Goal: Task Accomplishment & Management: Use online tool/utility

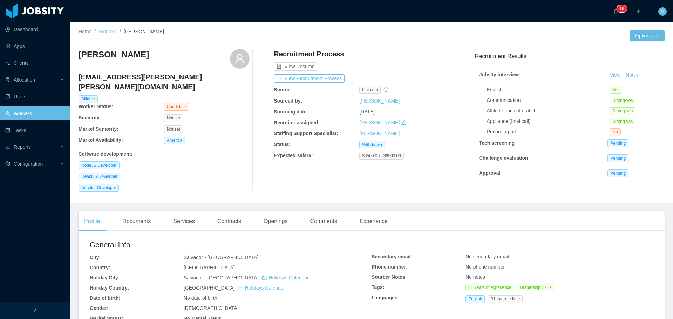
click at [106, 29] on link "Workers" at bounding box center [108, 32] width 18 height 6
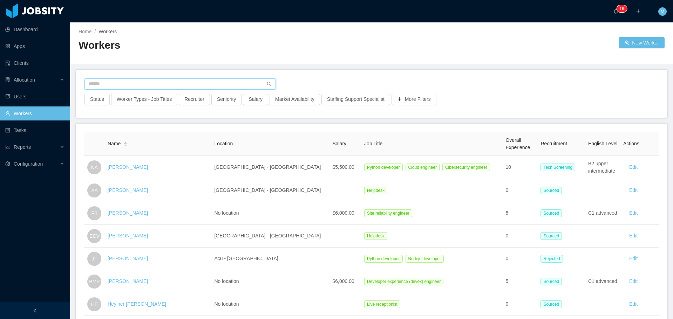
click at [109, 80] on input "text" at bounding box center [180, 84] width 191 height 11
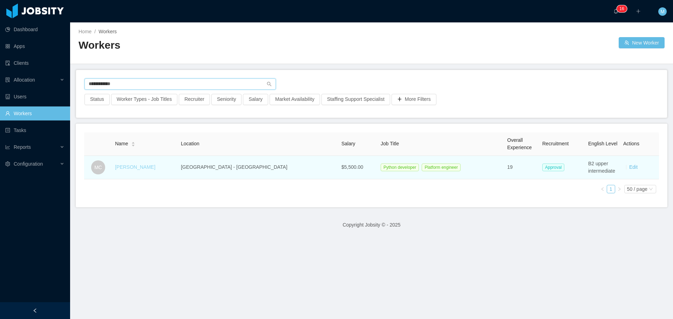
type input "**********"
click at [137, 167] on link "Marcelo Cure" at bounding box center [135, 167] width 40 height 6
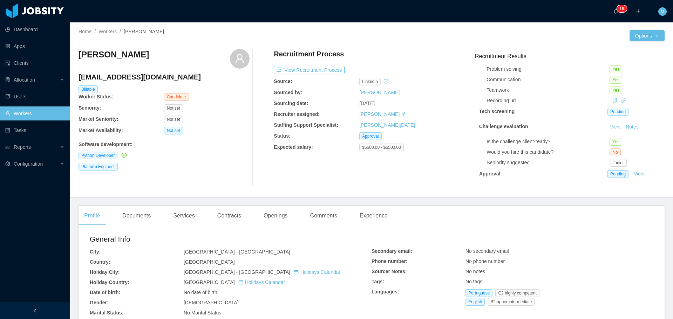
click at [608, 124] on link "View" at bounding box center [615, 127] width 15 height 6
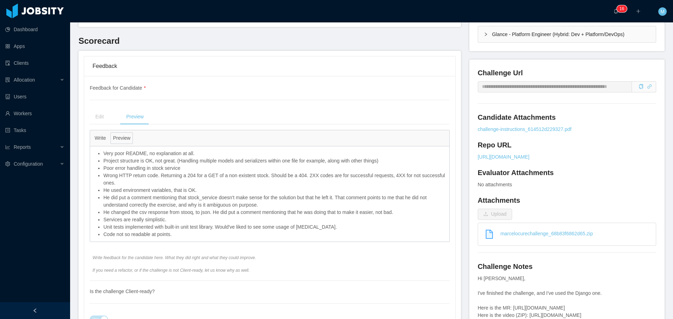
scroll to position [210, 0]
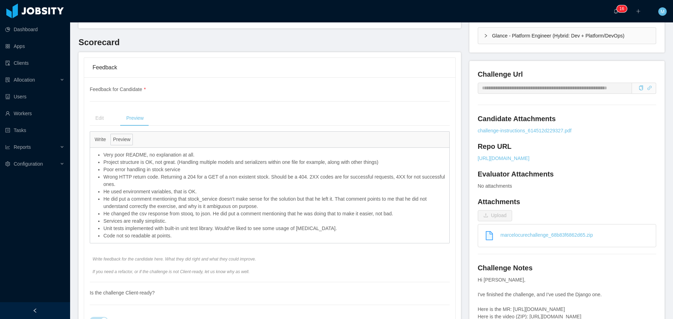
click at [100, 134] on button "Write" at bounding box center [100, 140] width 16 height 12
click at [100, 136] on button "Write" at bounding box center [100, 140] width 16 height 12
click at [125, 134] on button "Preview" at bounding box center [121, 140] width 22 height 12
click at [101, 134] on button "Write" at bounding box center [100, 140] width 16 height 12
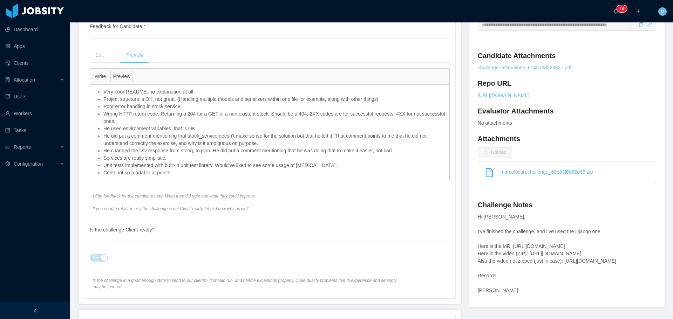
scroll to position [281, 0]
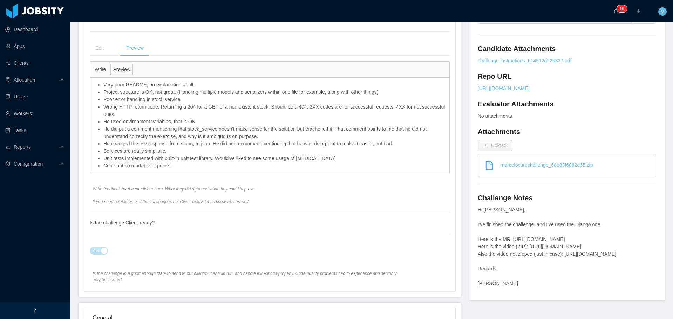
click at [211, 186] on span "Write feedback for the candidate here. What they did right and what they could …" at bounding box center [247, 195] width 309 height 19
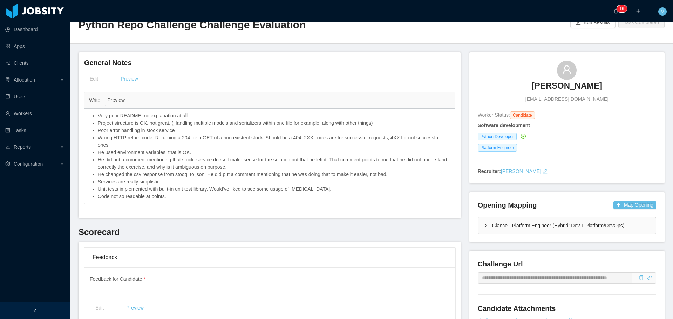
scroll to position [0, 0]
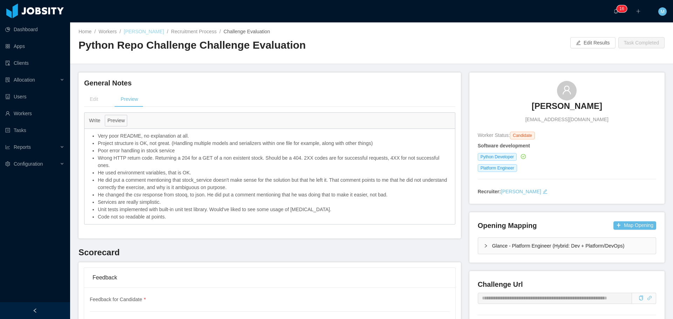
click at [146, 29] on link "[PERSON_NAME]" at bounding box center [144, 32] width 40 height 6
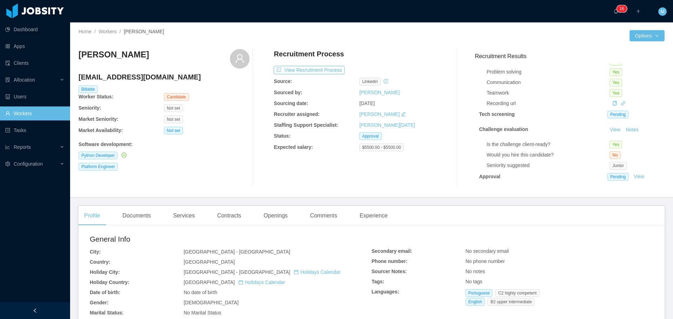
scroll to position [36, 0]
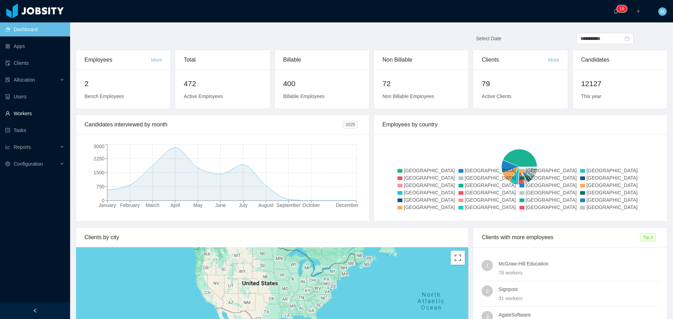
click at [33, 113] on link "Workers" at bounding box center [34, 114] width 59 height 14
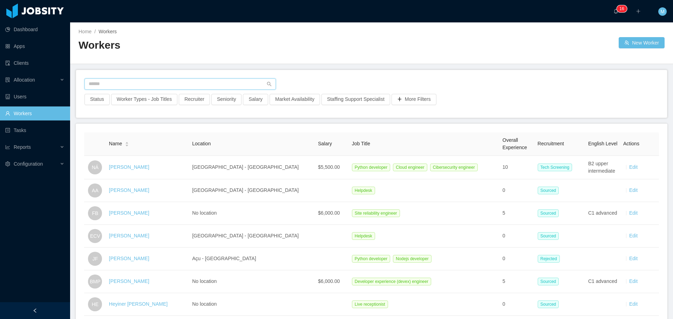
click at [129, 84] on input "text" at bounding box center [180, 84] width 191 height 11
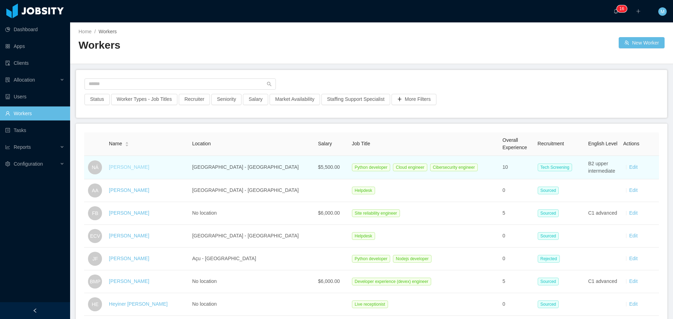
click at [128, 168] on link "[PERSON_NAME]" at bounding box center [129, 167] width 40 height 6
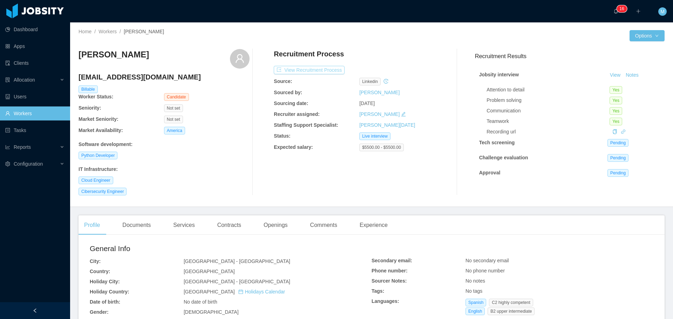
click at [316, 72] on button "View Recruitment Process" at bounding box center [309, 70] width 71 height 8
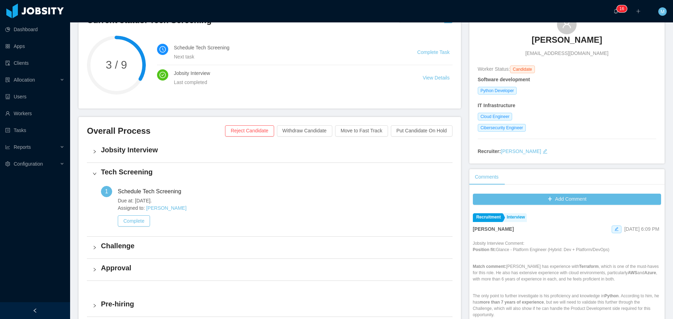
scroll to position [70, 0]
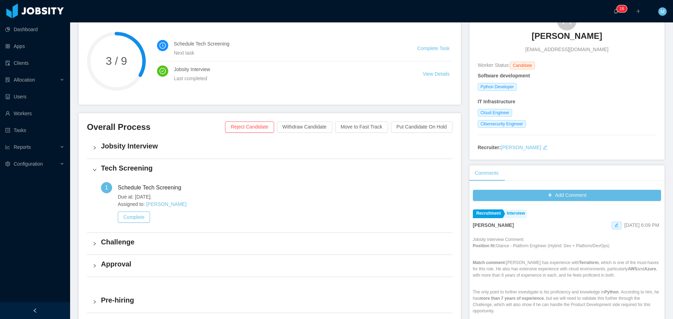
drag, startPoint x: 609, startPoint y: 247, endPoint x: 493, endPoint y: 248, distance: 115.4
click at [493, 248] on p "Position fit: Glance - Platform Engineer (Hybrid: Dev + Platform/DevOps)" at bounding box center [567, 246] width 188 height 6
copy p "Glance - Platform Engineer (Hybrid: Dev + Platform/DevOps)"
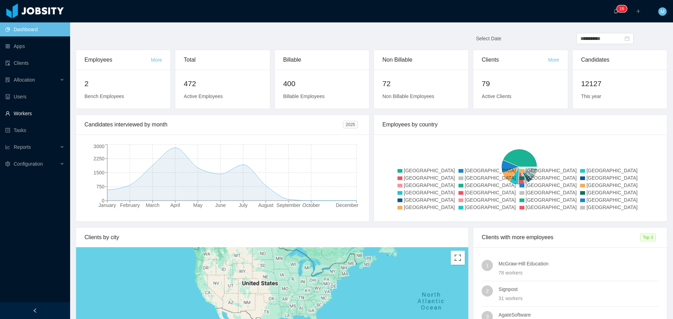
click at [33, 116] on link "Workers" at bounding box center [34, 114] width 59 height 14
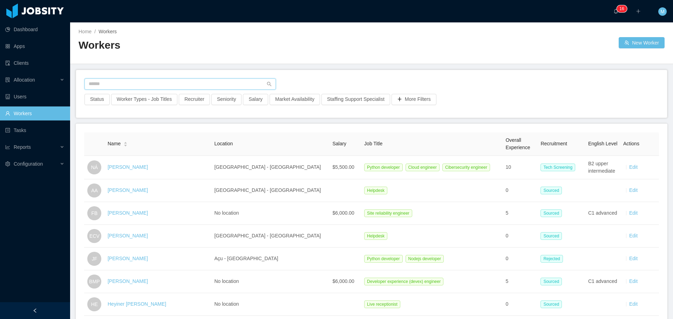
click at [139, 80] on input "text" at bounding box center [180, 84] width 191 height 11
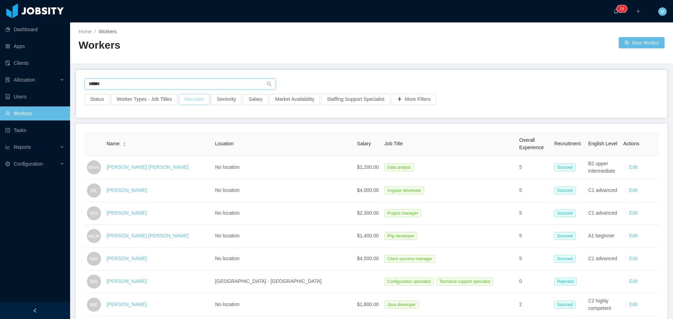
type input "******"
click at [205, 103] on button "Recruiter" at bounding box center [194, 99] width 31 height 11
click at [178, 131] on div at bounding box center [190, 131] width 99 height 11
type input "******"
click at [186, 146] on li "[PERSON_NAME]" at bounding box center [191, 144] width 105 height 11
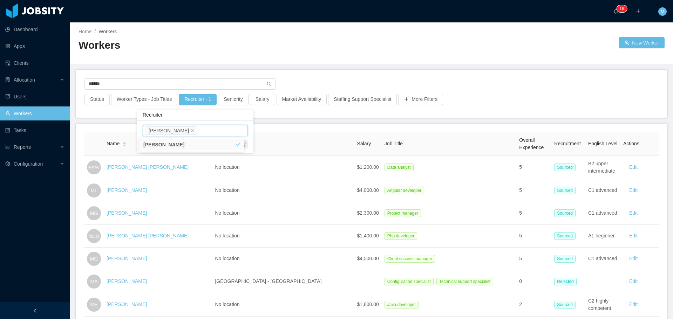
click at [250, 143] on div "Miguel Rodrigues Clear Apply" at bounding box center [195, 137] width 116 height 32
click at [244, 142] on button "Apply" at bounding box center [239, 145] width 16 height 8
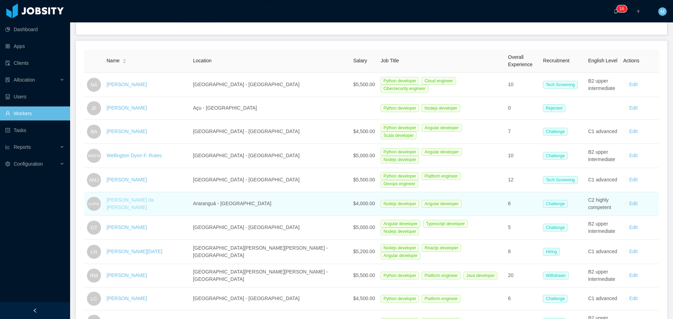
scroll to position [105, 0]
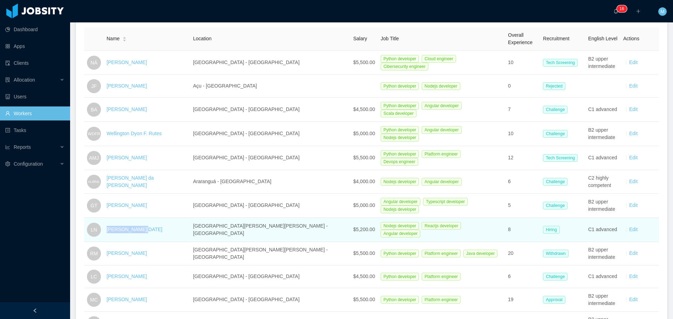
drag, startPoint x: 147, startPoint y: 224, endPoint x: 109, endPoint y: 222, distance: 37.9
click at [109, 222] on td "Leonardo Natal" at bounding box center [147, 230] width 87 height 24
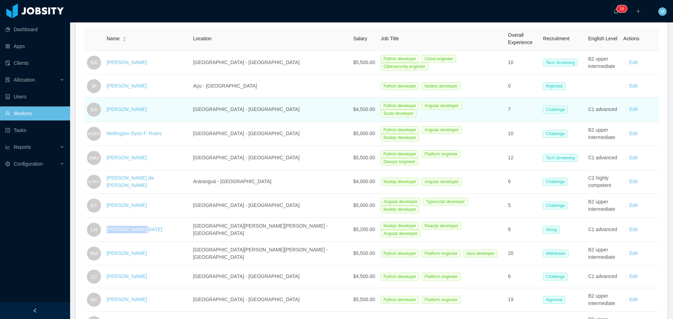
copy link "Leonardo Natal"
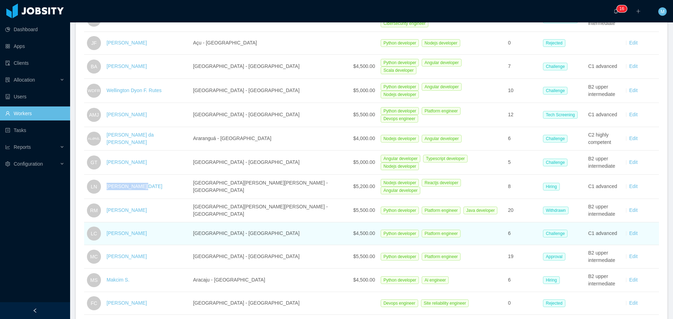
scroll to position [175, 0]
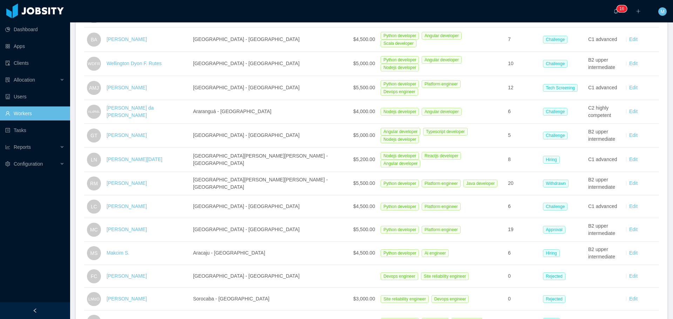
click at [30, 201] on div "Dashboard Apps Clients Allocation Users Workers Tasks Reports Configuration" at bounding box center [35, 143] width 70 height 286
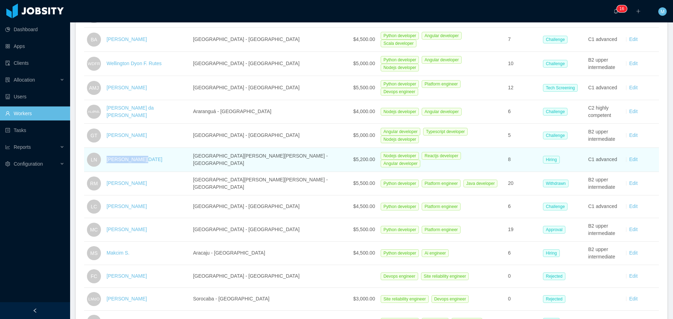
drag, startPoint x: 110, startPoint y: 154, endPoint x: 149, endPoint y: 153, distance: 39.7
click at [149, 153] on td "Leonardo Natal" at bounding box center [147, 160] width 87 height 24
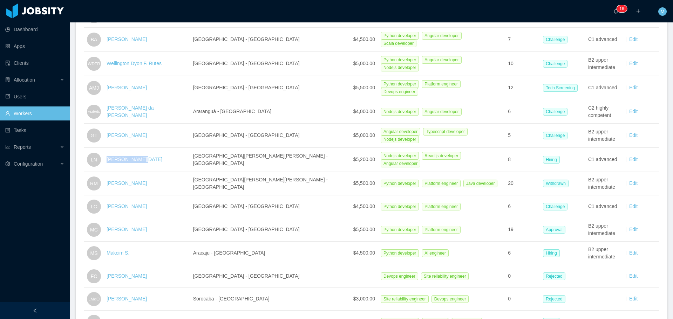
copy link "Leonardo Natal"
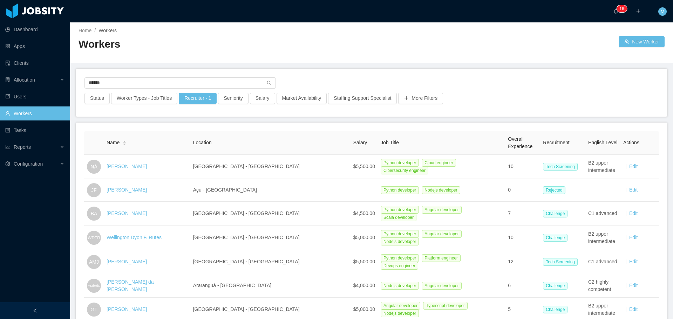
scroll to position [0, 0]
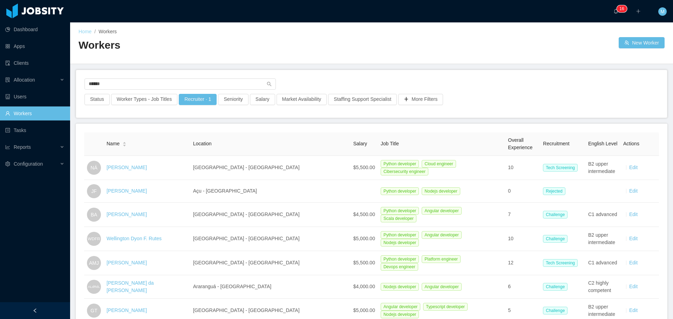
click at [89, 34] on link "Home" at bounding box center [85, 32] width 13 height 6
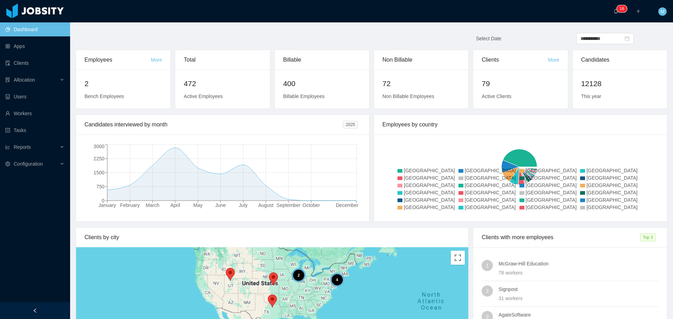
click at [27, 105] on ul "Dashboard Apps Clients Allocation Users Workers Tasks Reports Configuration" at bounding box center [35, 96] width 70 height 151
click at [23, 115] on link "Workers" at bounding box center [34, 114] width 59 height 14
click at [36, 113] on link "Workers" at bounding box center [34, 114] width 59 height 14
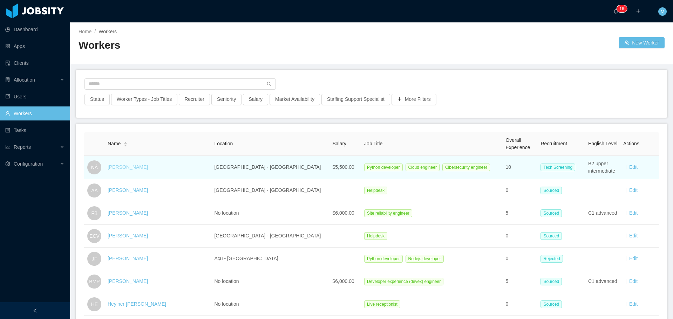
drag, startPoint x: 149, startPoint y: 165, endPoint x: 111, endPoint y: 167, distance: 37.9
click at [111, 167] on div "[PERSON_NAME]" at bounding box center [158, 167] width 101 height 7
copy link "[PERSON_NAME]"
click at [134, 167] on link "[PERSON_NAME]" at bounding box center [128, 167] width 40 height 6
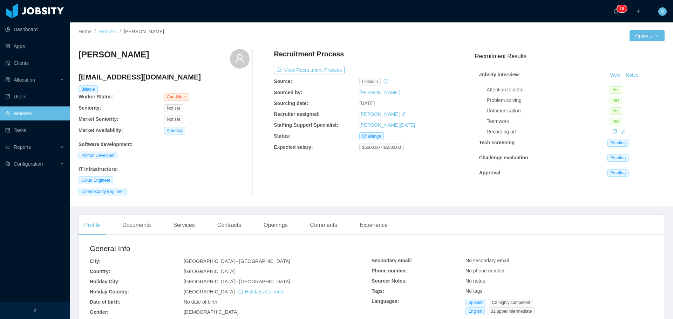
click at [112, 32] on link "Workers" at bounding box center [108, 32] width 18 height 6
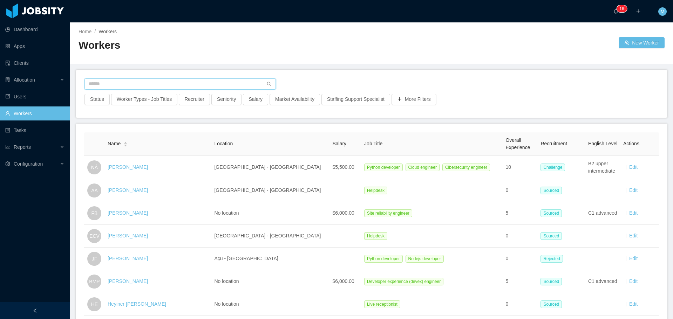
click at [133, 79] on input "text" at bounding box center [180, 84] width 191 height 11
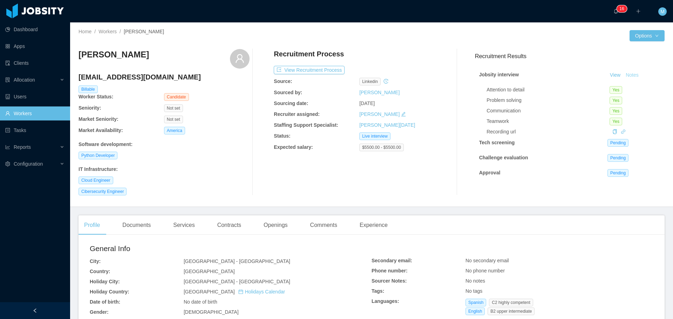
click at [623, 77] on button "Notes" at bounding box center [632, 75] width 19 height 8
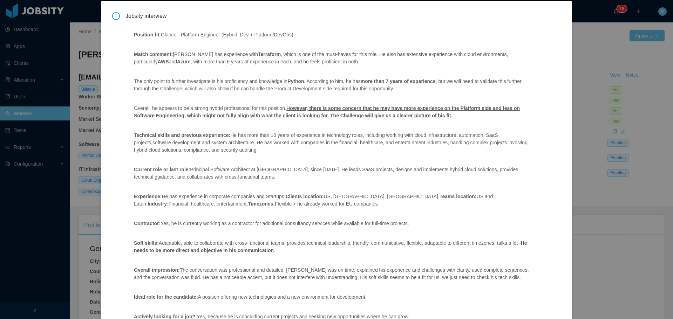
scroll to position [35, 0]
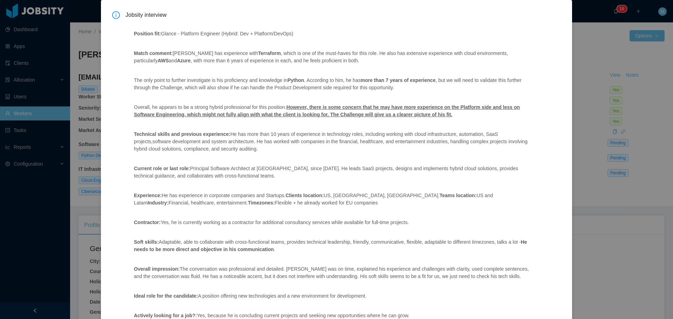
click at [651, 250] on div "Jobsity interview Position fit: Glance - Platform Engineer (Hybrid: Dev + Platf…" at bounding box center [336, 159] width 673 height 319
click at [635, 205] on div "Jobsity interview Position fit: Glance - Platform Engineer (Hybrid: Dev + Platf…" at bounding box center [336, 159] width 673 height 319
click at [625, 209] on div "Jobsity interview Position fit: Glance - Platform Engineer (Hybrid: Dev + Platf…" at bounding box center [336, 159] width 673 height 319
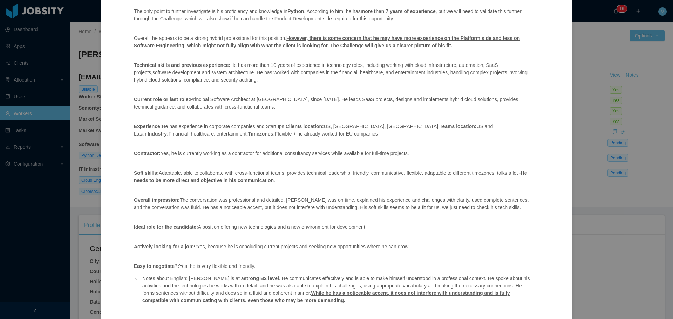
click at [625, 209] on div "Jobsity interview Position fit: Glance - Platform Engineer (Hybrid: Dev + Platf…" at bounding box center [336, 159] width 673 height 319
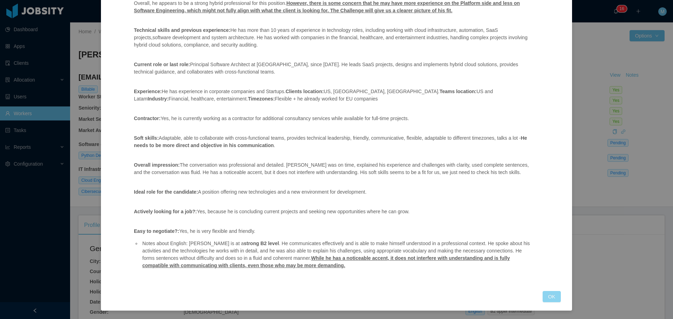
click at [549, 294] on button "OK" at bounding box center [552, 296] width 18 height 11
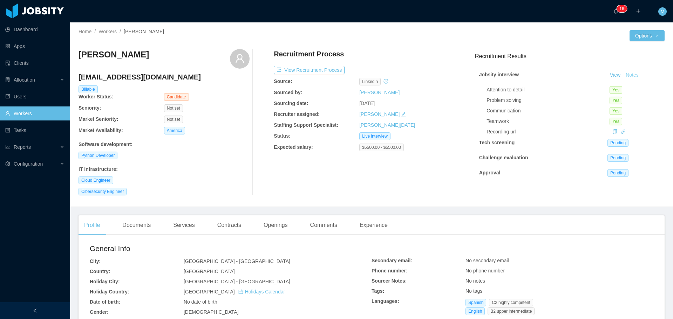
scroll to position [104, 0]
click at [266, 227] on div "Openings" at bounding box center [275, 226] width 35 height 20
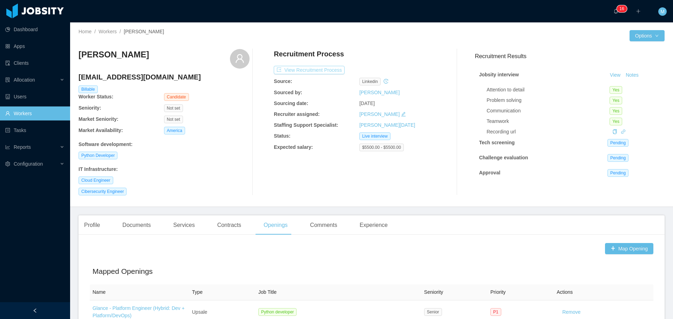
click at [321, 69] on button "View Recruitment Process" at bounding box center [309, 70] width 71 height 8
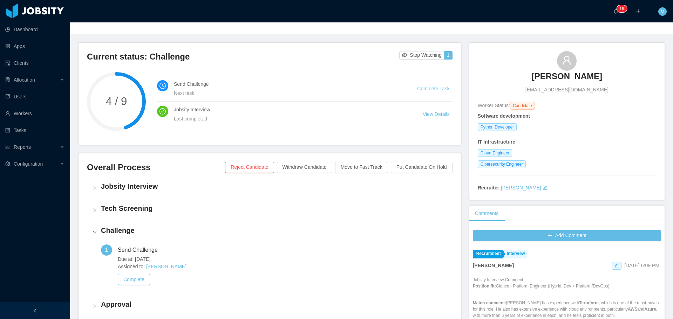
scroll to position [105, 0]
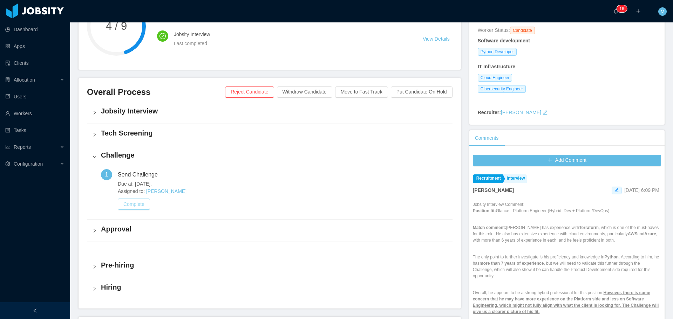
click at [138, 201] on button "Complete" at bounding box center [134, 204] width 32 height 11
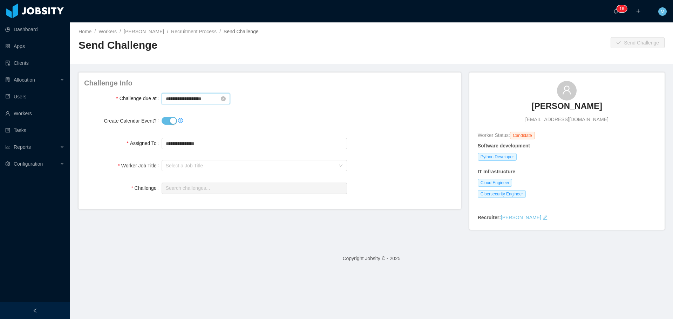
click at [211, 98] on input "**********" at bounding box center [196, 98] width 68 height 11
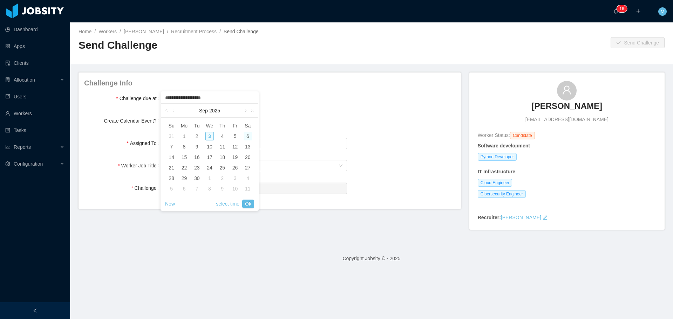
click at [247, 137] on div "6" at bounding box center [248, 136] width 8 height 8
type input "**********"
click at [223, 207] on link "select time" at bounding box center [227, 203] width 23 height 13
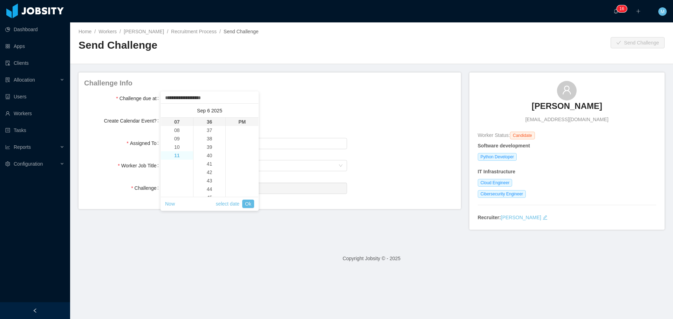
click at [179, 156] on li "11" at bounding box center [177, 155] width 32 height 8
type input "**********"
click at [208, 123] on li "59" at bounding box center [210, 122] width 32 height 8
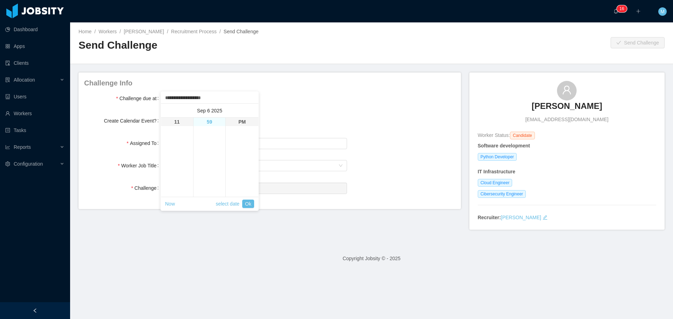
type input "**********"
click at [249, 205] on link "Ok" at bounding box center [248, 204] width 12 height 8
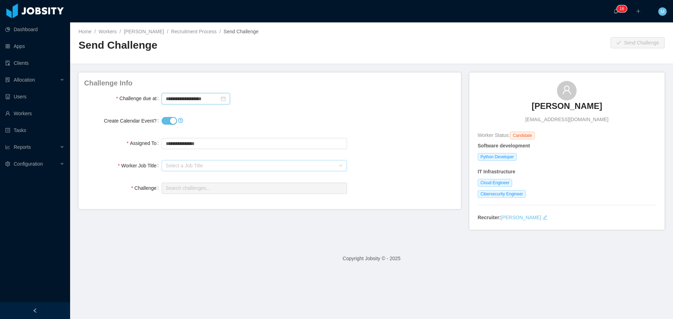
click at [188, 164] on div "Select a Job Title" at bounding box center [250, 165] width 169 height 7
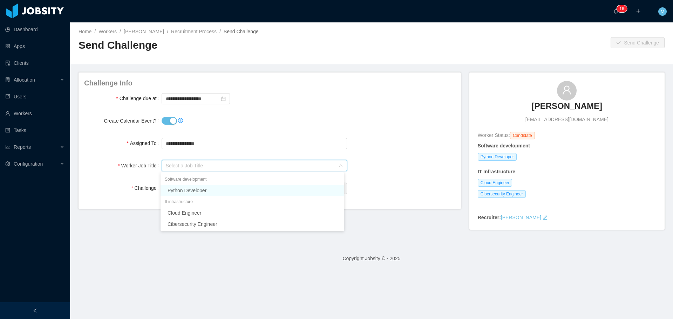
click at [189, 192] on li "Python Developer" at bounding box center [253, 190] width 184 height 11
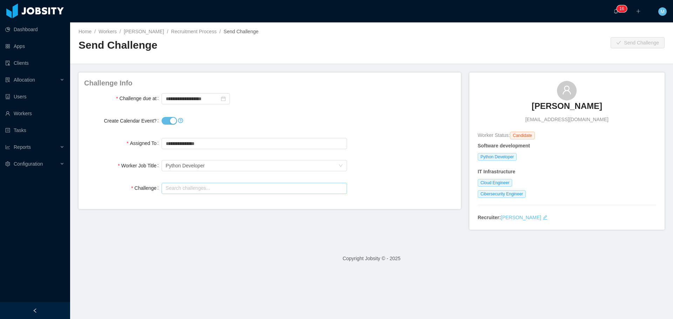
click at [188, 192] on input "text" at bounding box center [254, 188] width 185 height 11
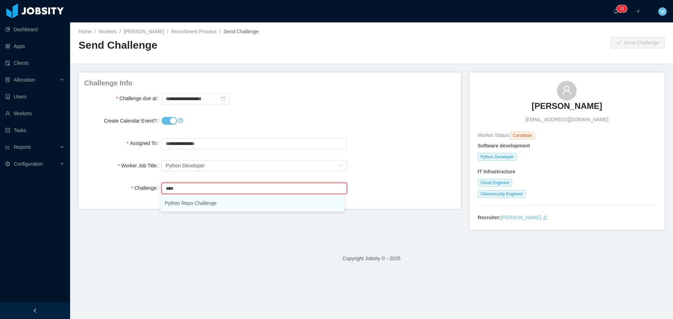
click at [200, 202] on li "Python Repo Challenge" at bounding box center [253, 203] width 184 height 14
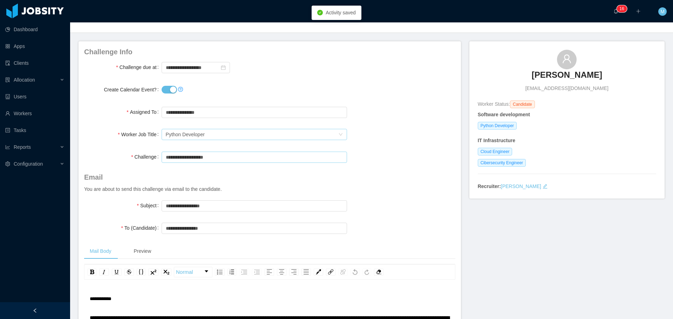
scroll to position [35, 0]
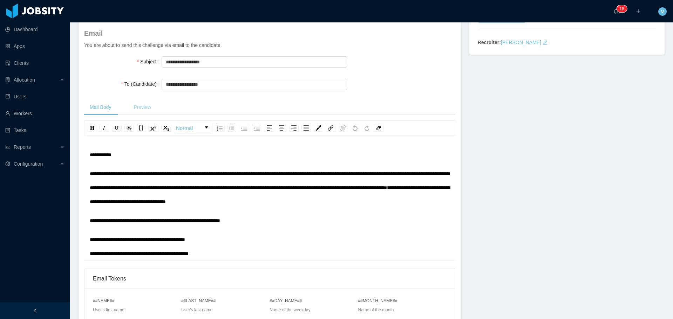
type input "**********"
click at [141, 110] on div "Preview" at bounding box center [142, 108] width 29 height 16
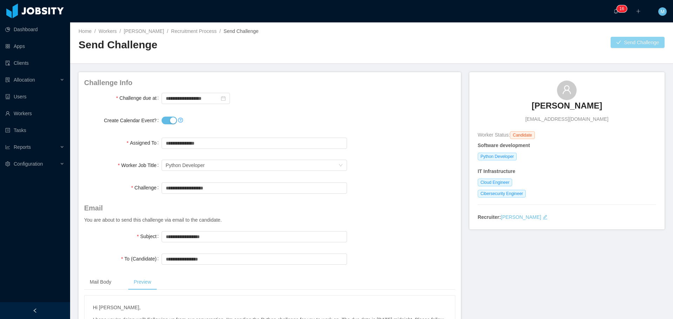
scroll to position [0, 0]
click at [618, 46] on button "Send Challenge" at bounding box center [638, 42] width 54 height 11
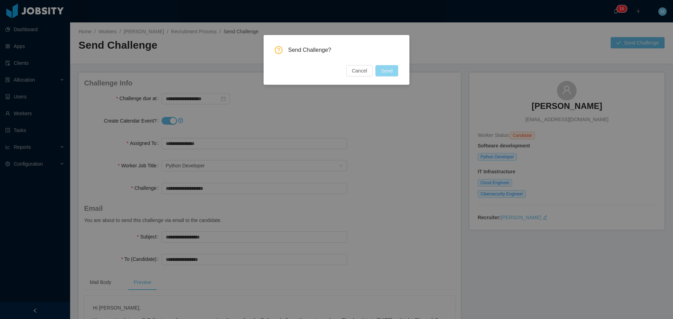
click at [386, 73] on button "Send" at bounding box center [387, 70] width 23 height 11
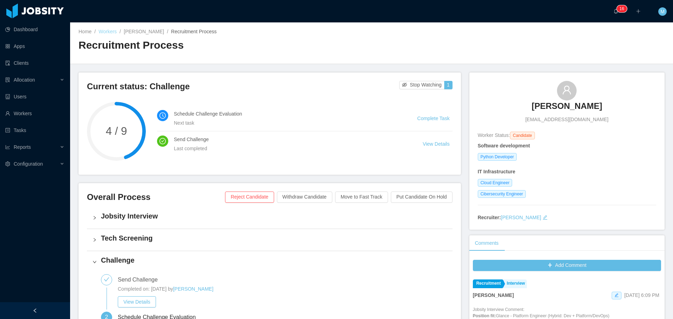
click at [109, 34] on link "Workers" at bounding box center [108, 32] width 18 height 6
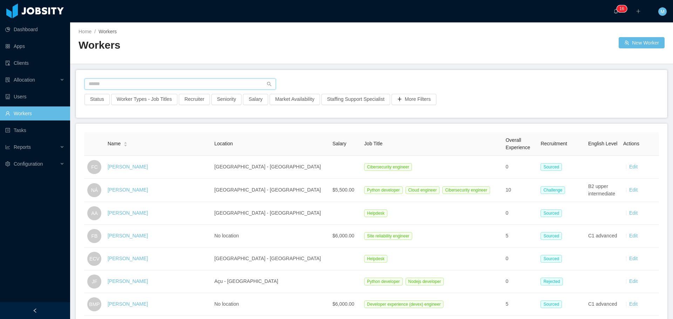
click at [133, 80] on input "text" at bounding box center [180, 84] width 191 height 11
type input "**********"
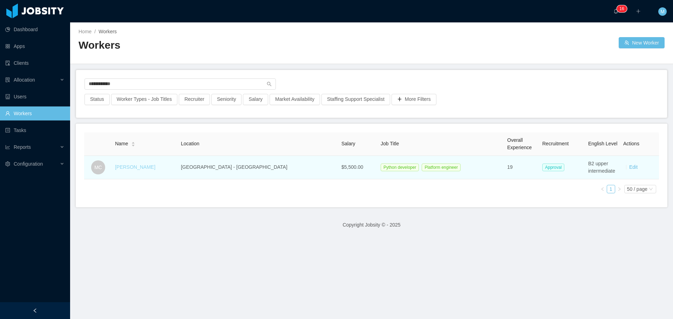
click at [149, 169] on link "[PERSON_NAME]" at bounding box center [135, 167] width 40 height 6
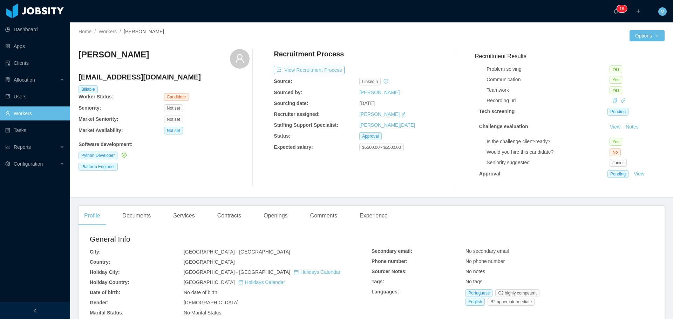
scroll to position [36, 0]
click at [109, 32] on link "Workers" at bounding box center [108, 32] width 18 height 6
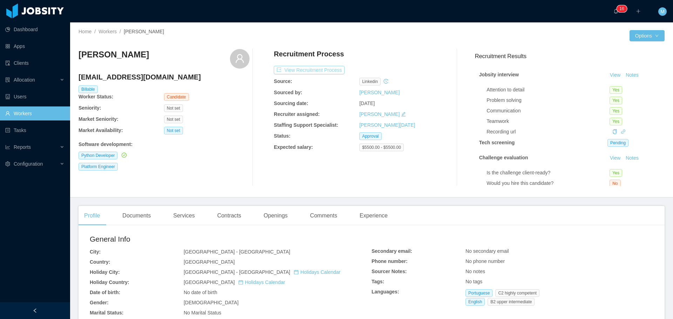
click at [319, 68] on button "View Recruitment Process" at bounding box center [309, 70] width 71 height 8
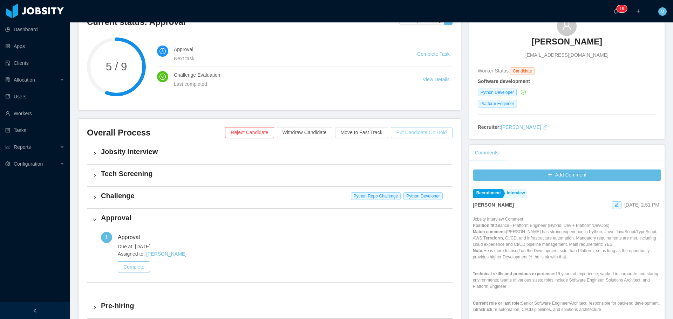
scroll to position [70, 0]
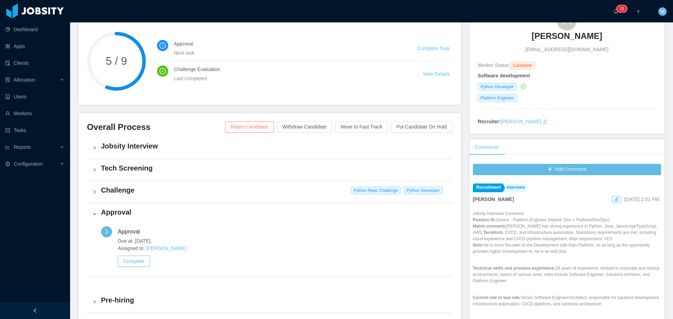
click at [247, 126] on button "Reject Candidate" at bounding box center [249, 127] width 49 height 11
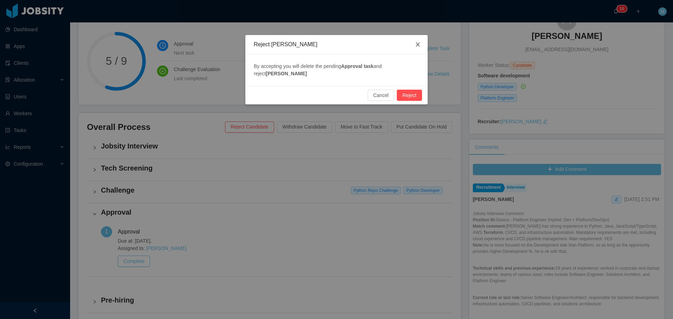
click at [418, 43] on icon "icon: close" at bounding box center [418, 45] width 6 height 6
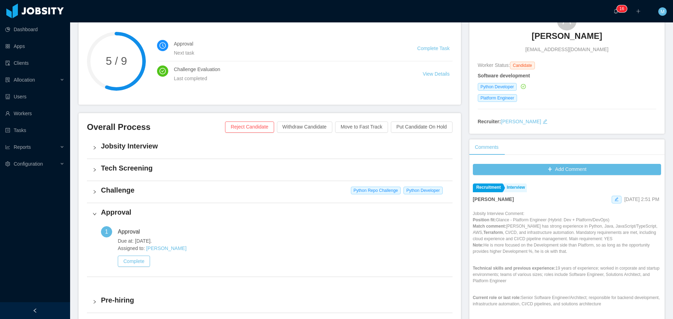
click at [133, 190] on h4 "Challenge" at bounding box center [274, 190] width 346 height 10
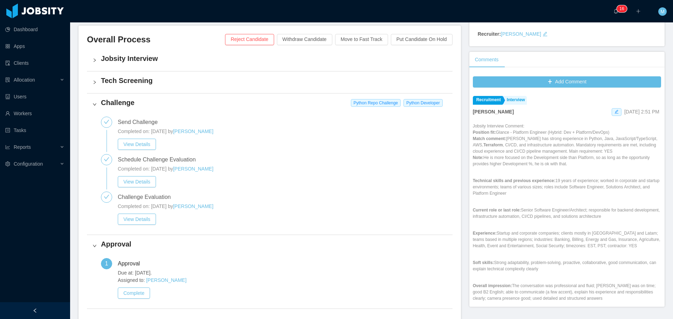
scroll to position [175, 0]
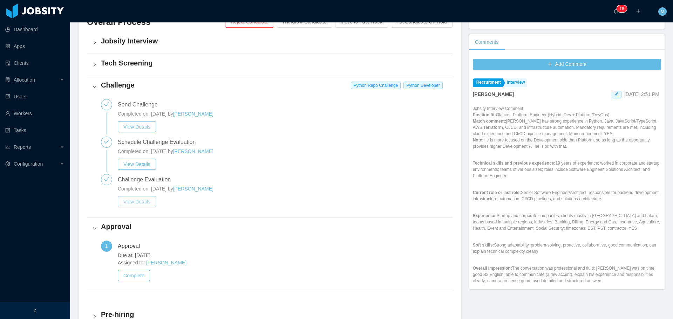
click at [135, 202] on button "View Details" at bounding box center [137, 201] width 38 height 11
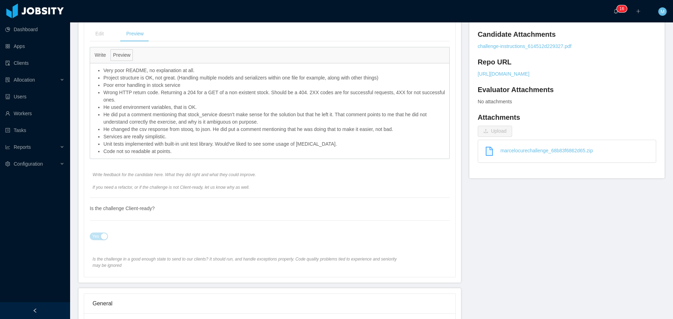
scroll to position [295, 0]
click at [153, 171] on span "Write feedback for the candidate here. What they did right and what they could …" at bounding box center [247, 180] width 309 height 19
click at [163, 171] on span "Write feedback for the candidate here. What they did right and what they could …" at bounding box center [247, 180] width 309 height 19
